Goal: Obtain resource: Download file/media

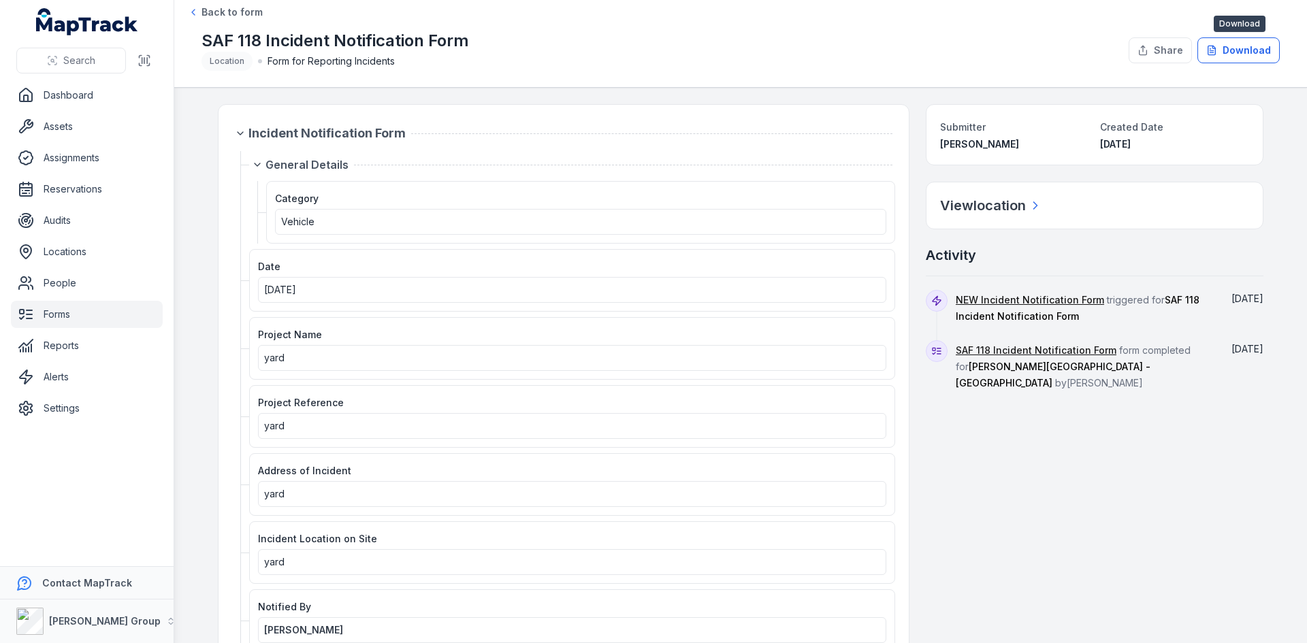
click at [1240, 48] on button "Download" at bounding box center [1239, 50] width 82 height 26
click at [74, 323] on link "Forms" at bounding box center [87, 314] width 152 height 27
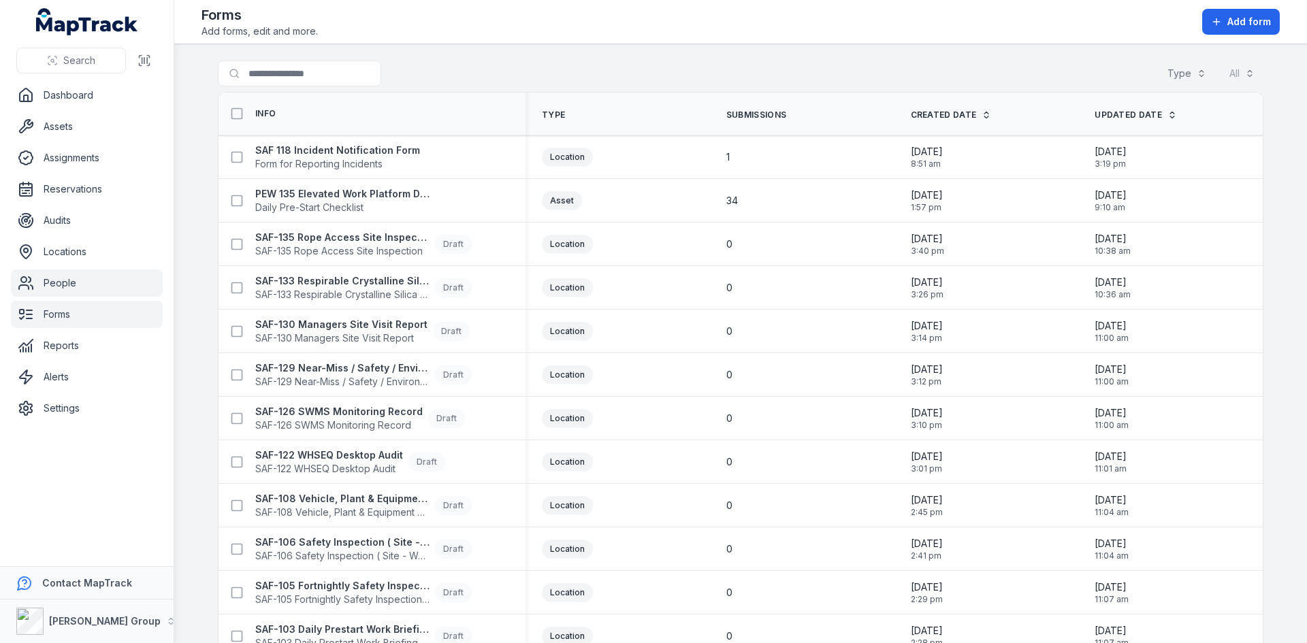
click at [81, 289] on link "People" at bounding box center [87, 283] width 152 height 27
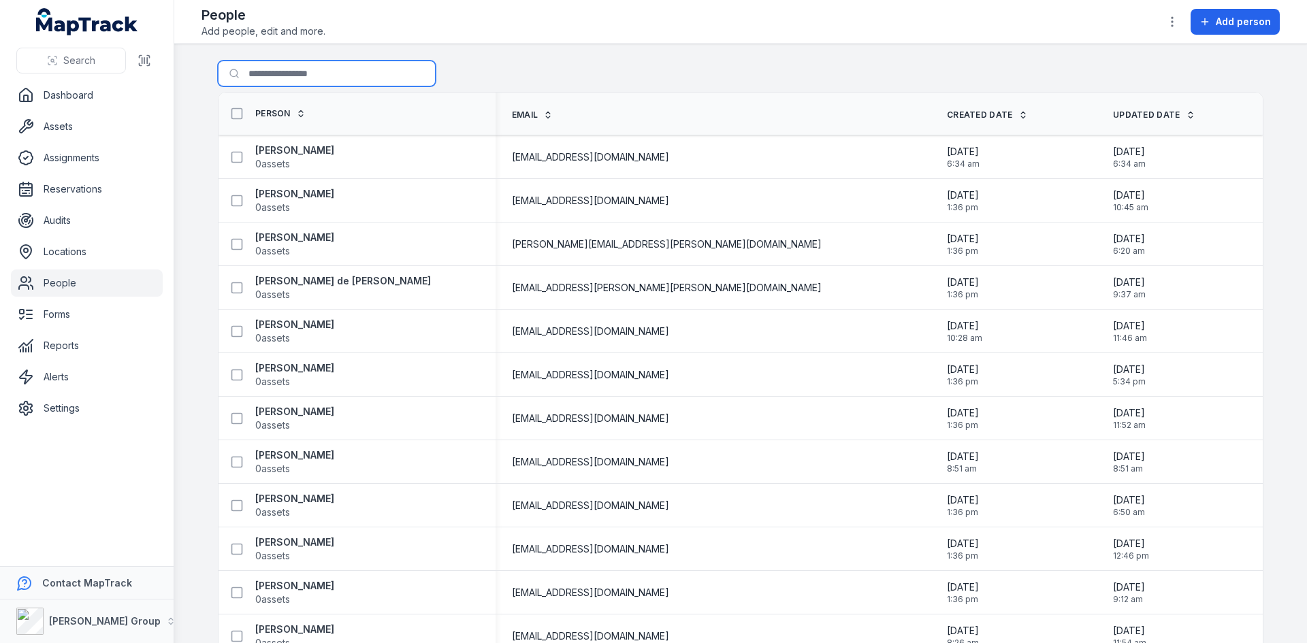
click at [285, 70] on input "Search for people" at bounding box center [327, 74] width 218 height 26
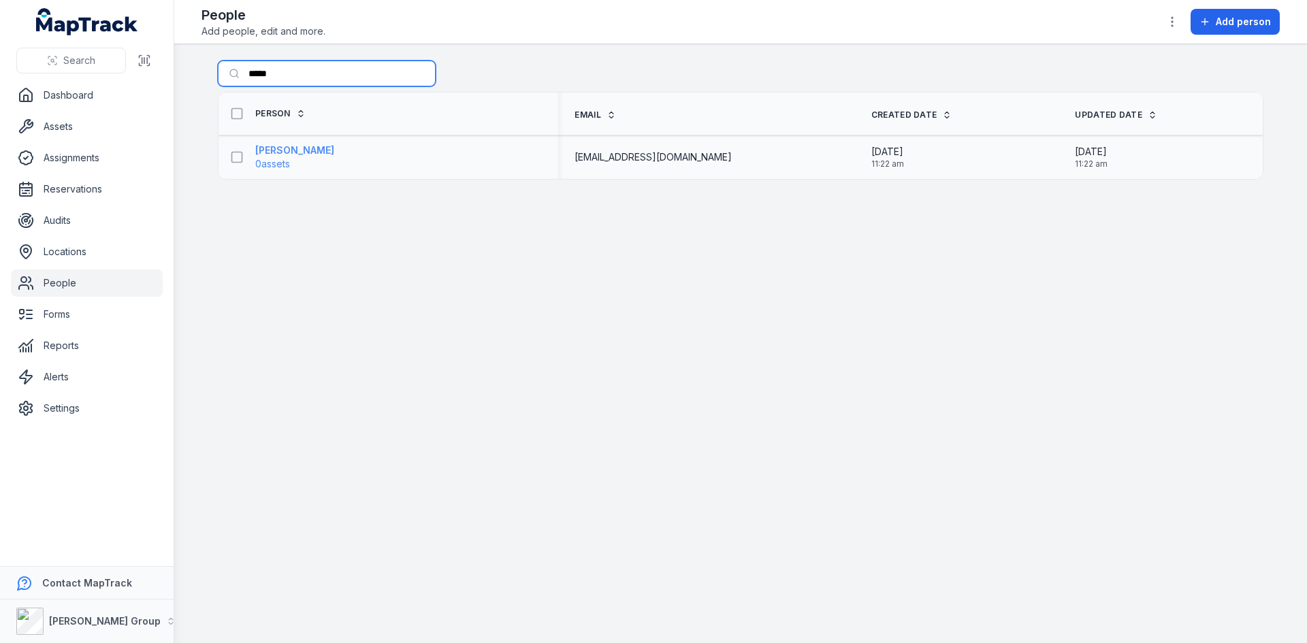
type input "*****"
click at [287, 153] on strong "[PERSON_NAME]" at bounding box center [294, 151] width 79 height 14
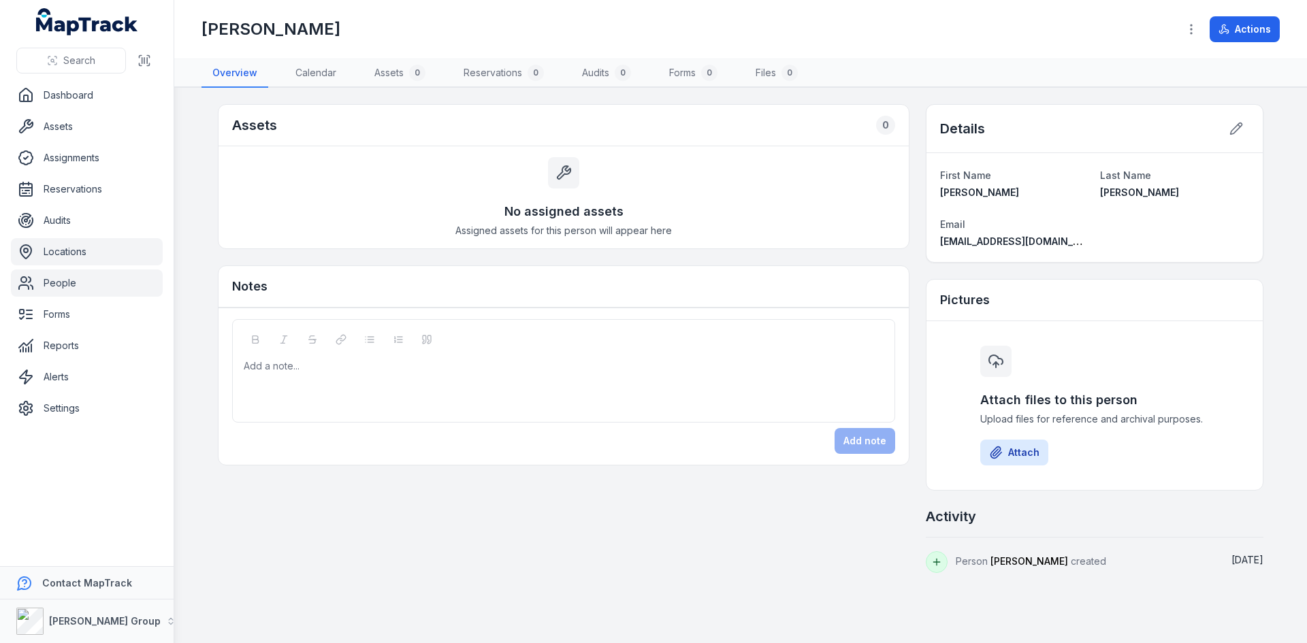
click at [66, 251] on link "Locations" at bounding box center [87, 251] width 152 height 27
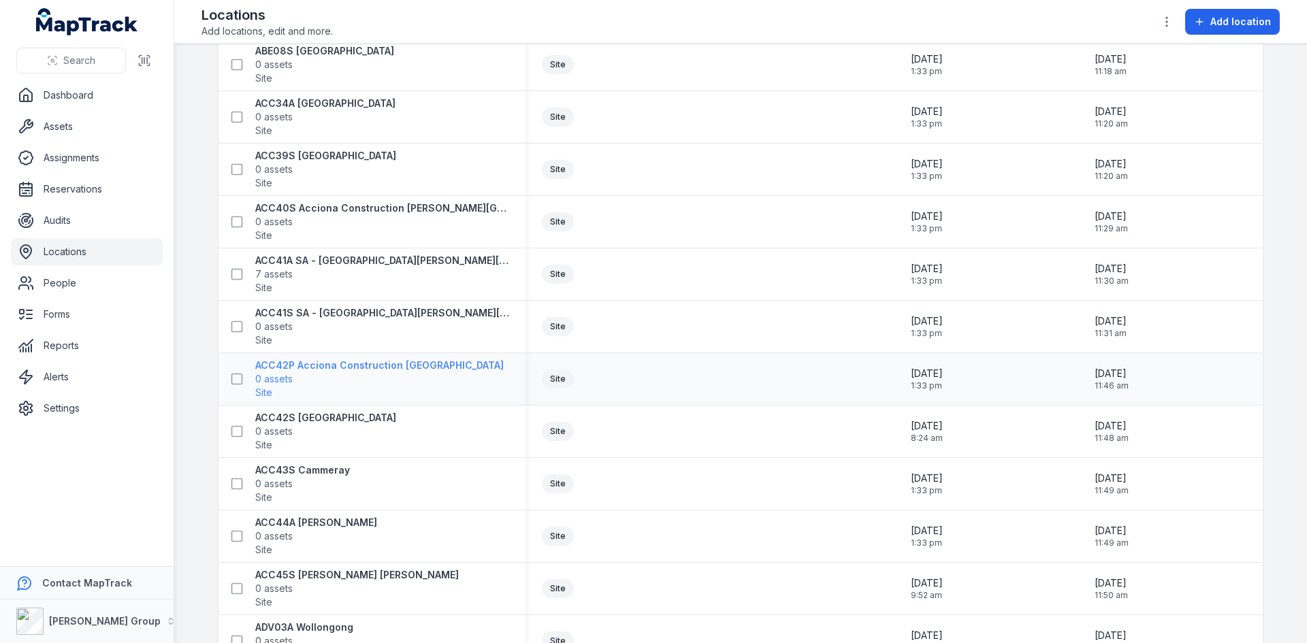
scroll to position [272, 0]
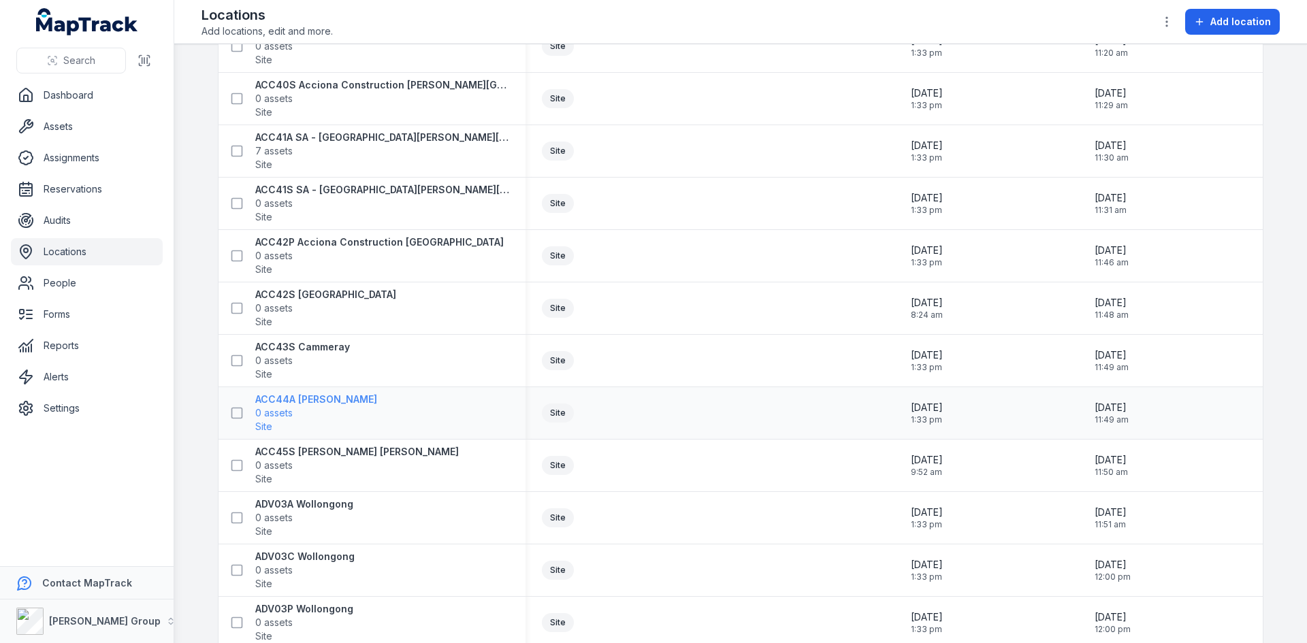
click at [325, 402] on strong "ACC44A [PERSON_NAME]" at bounding box center [316, 400] width 122 height 14
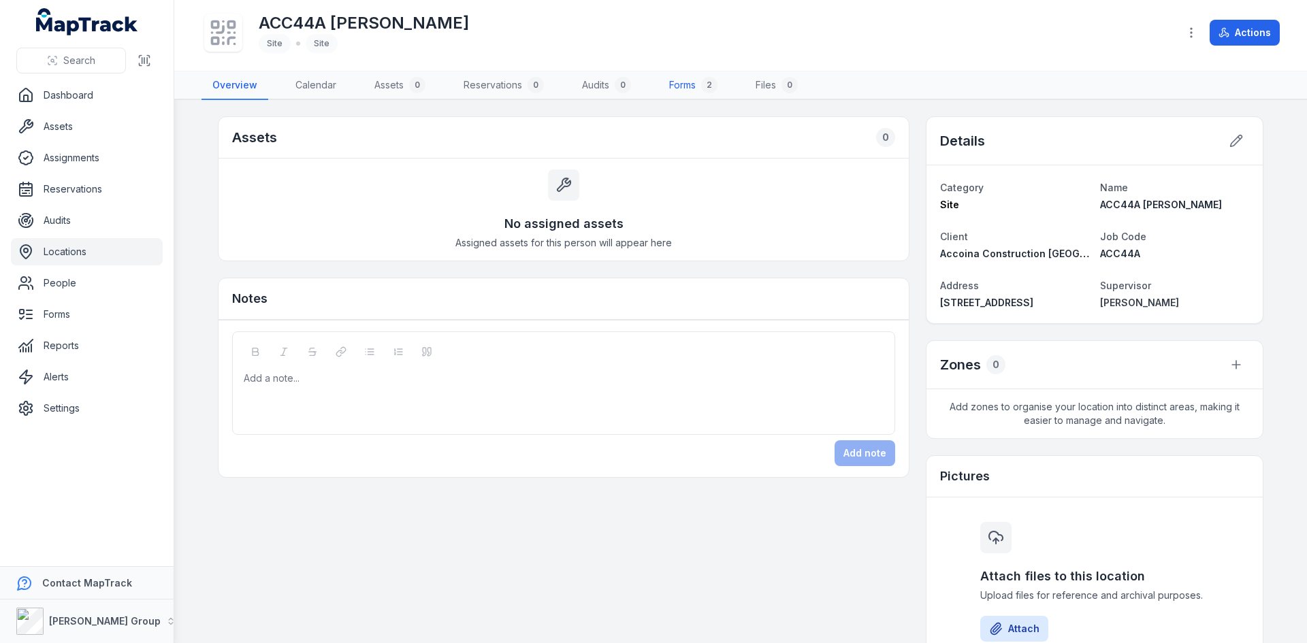
click at [681, 84] on link "Forms 2" at bounding box center [693, 85] width 70 height 29
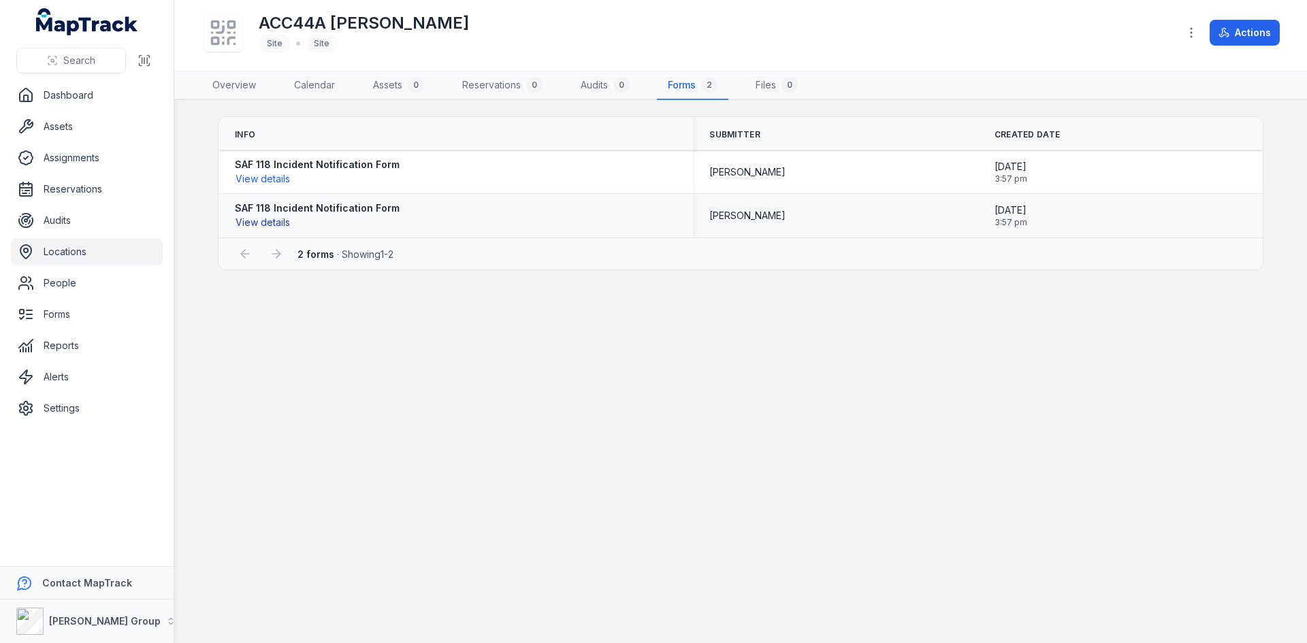
click at [278, 225] on button "View details" at bounding box center [263, 222] width 56 height 15
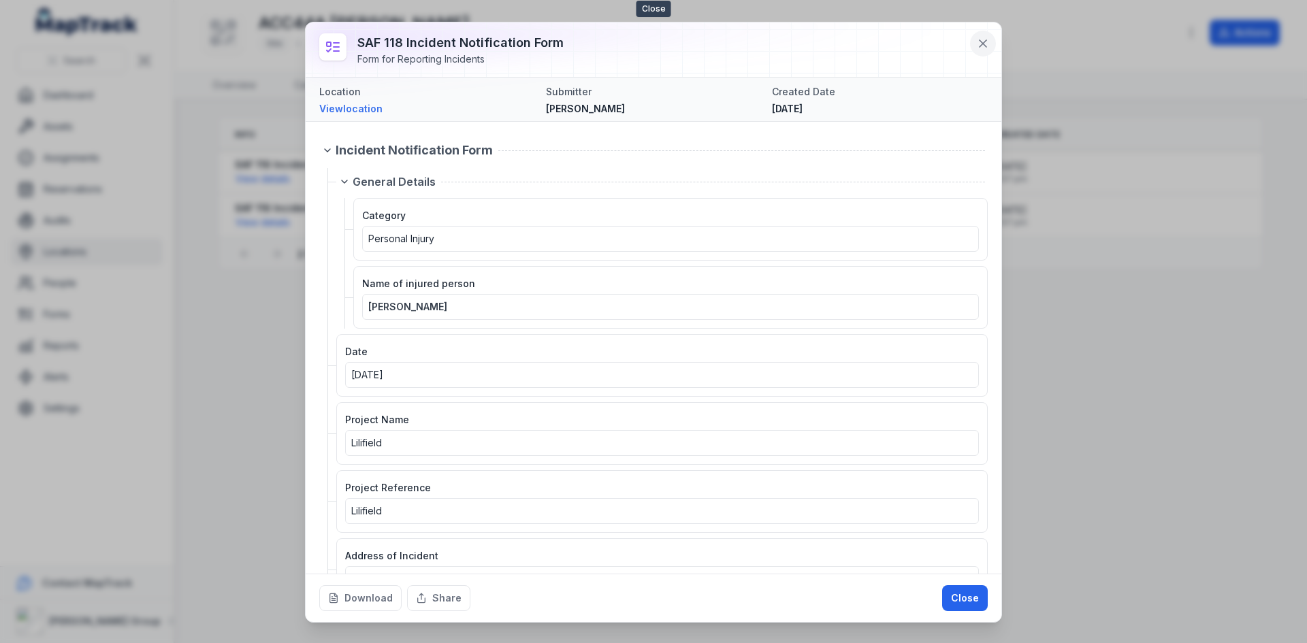
click at [985, 42] on icon at bounding box center [983, 43] width 7 height 7
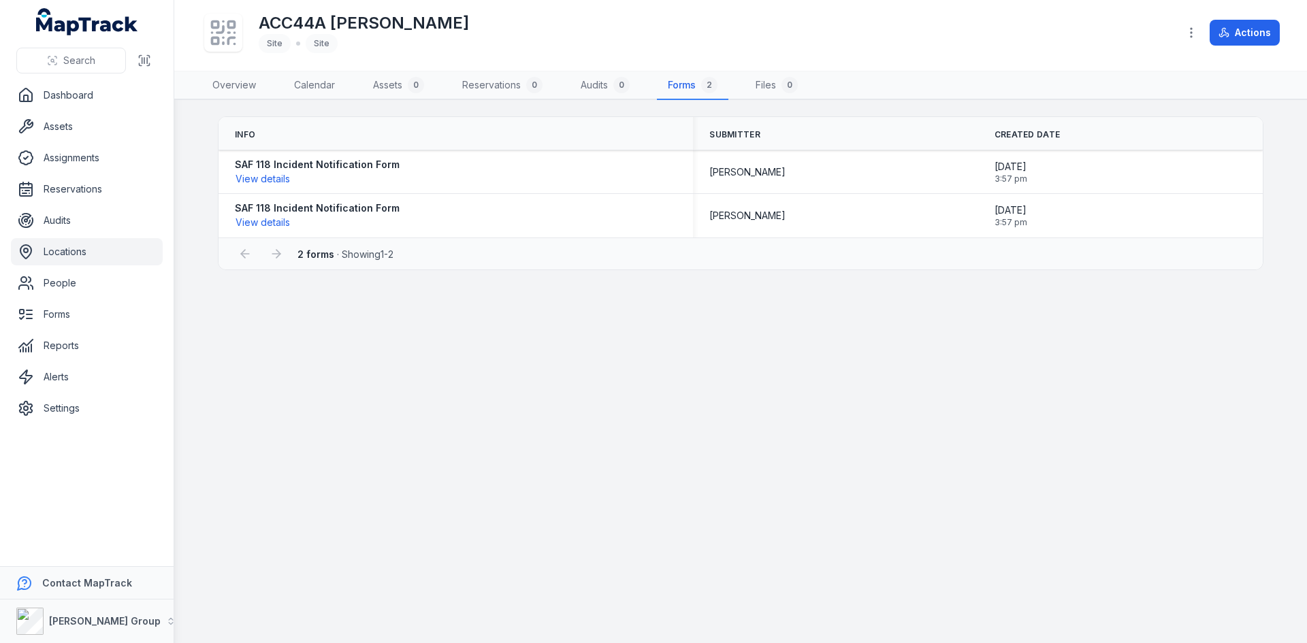
click at [622, 454] on main "Info Submitter Created Date SAF 118 Incident Notification Form View details Cin…" at bounding box center [740, 371] width 1133 height 543
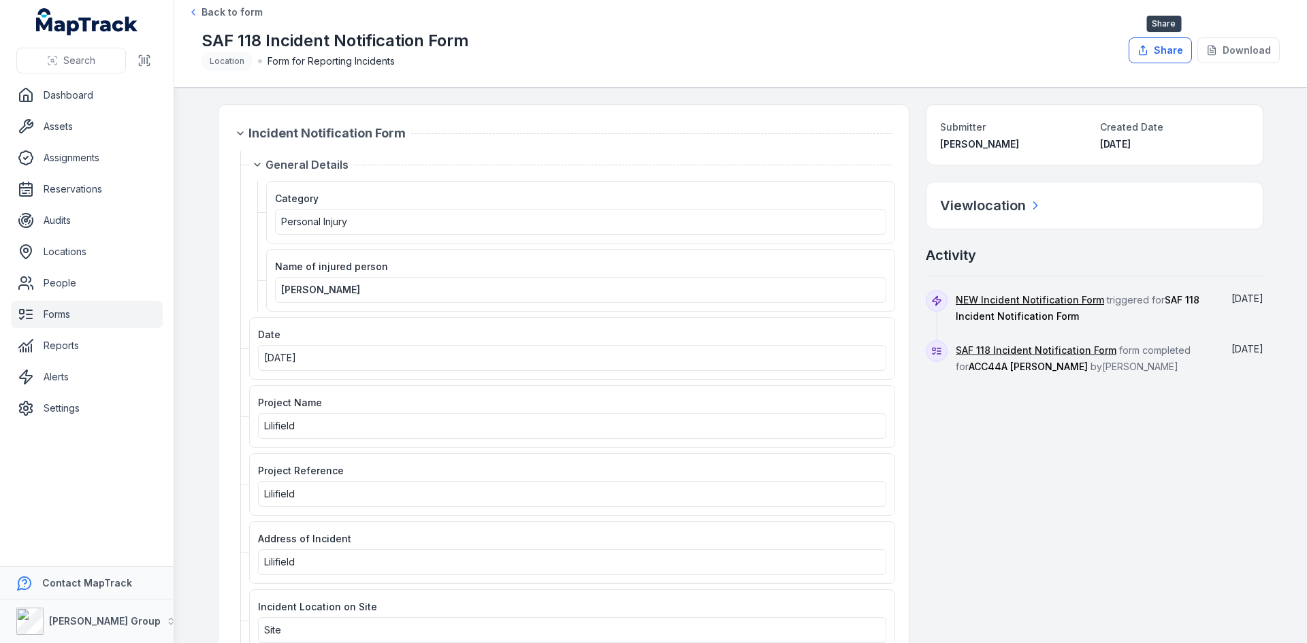
click at [1178, 54] on button "Share" at bounding box center [1160, 50] width 63 height 26
click at [1235, 46] on button "Download" at bounding box center [1239, 50] width 82 height 26
